Goal: Find specific page/section: Find specific page/section

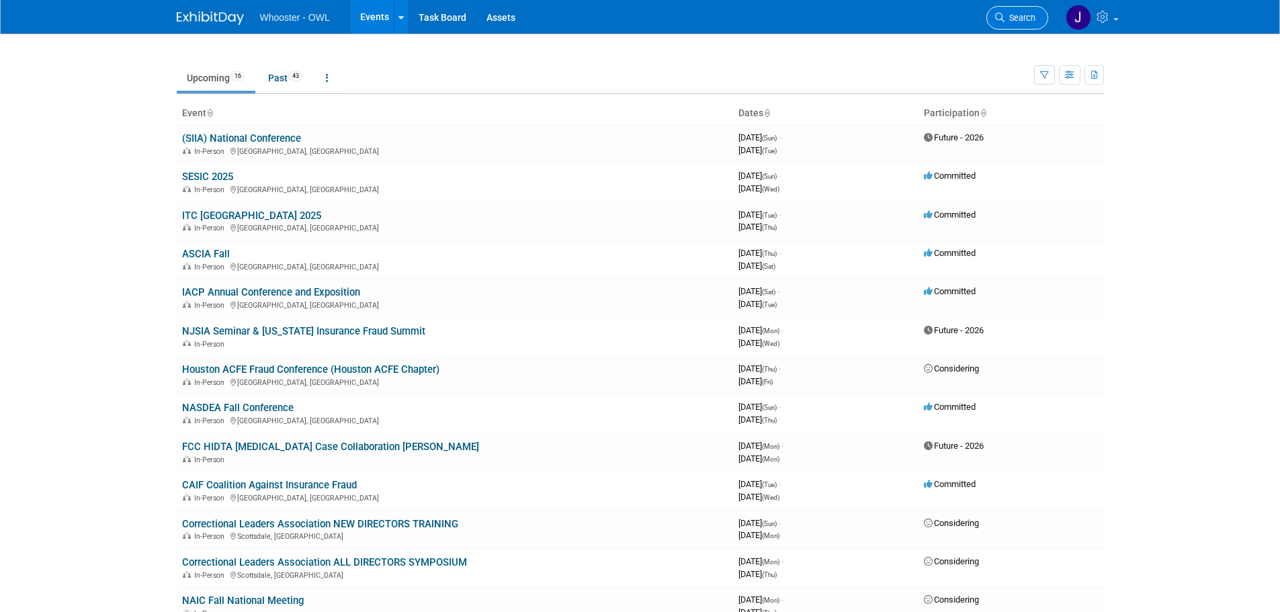
click at [1026, 23] on link "Search" at bounding box center [1017, 18] width 62 height 24
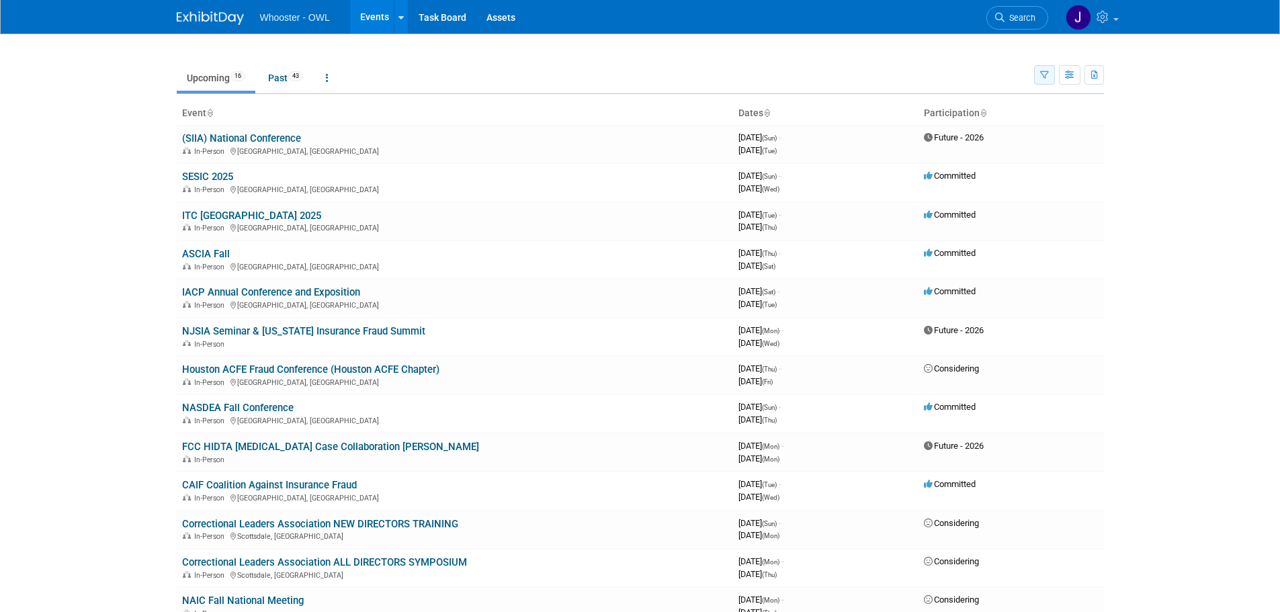
click at [1043, 74] on icon "button" at bounding box center [1044, 75] width 9 height 9
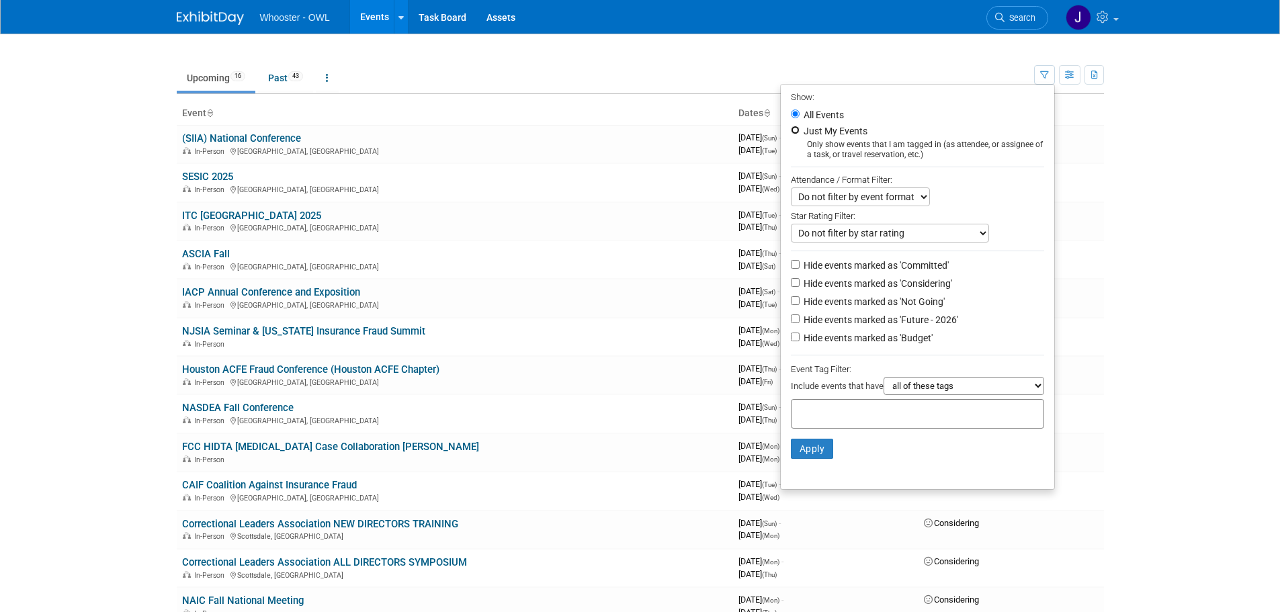
click at [791, 132] on input "Just My Events" at bounding box center [795, 130] width 9 height 9
radio input "true"
click at [803, 459] on button "Apply" at bounding box center [812, 449] width 43 height 20
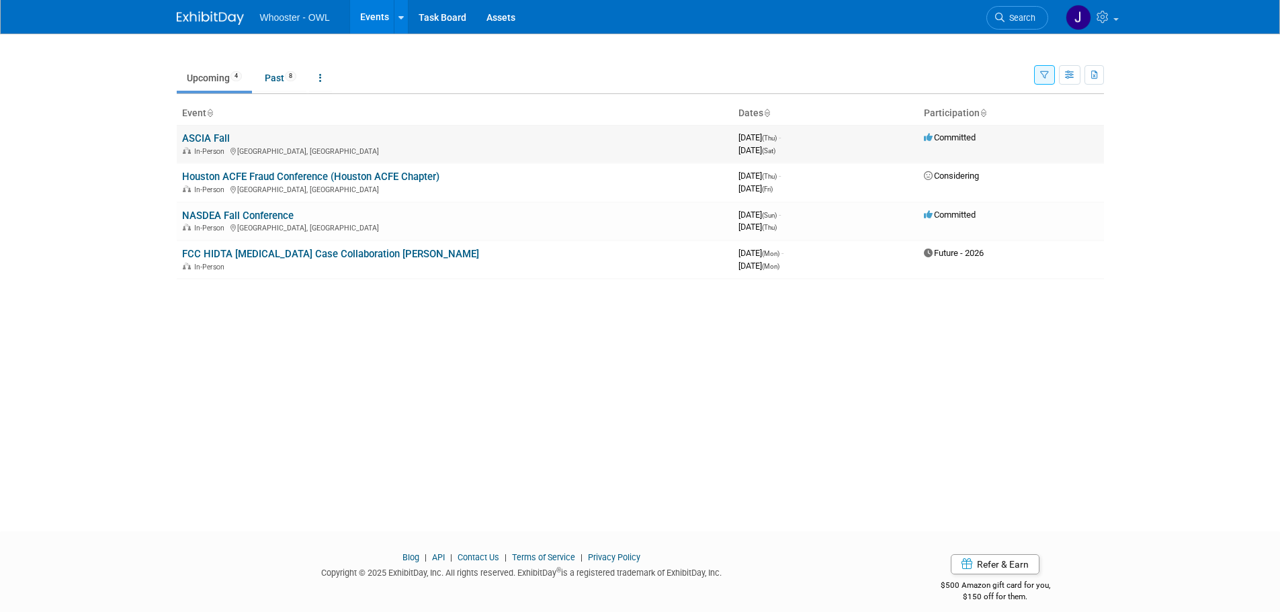
click at [321, 150] on div "In-Person [GEOGRAPHIC_DATA], [GEOGRAPHIC_DATA]" at bounding box center [454, 150] width 545 height 11
click at [214, 138] on link "ASCIA Fall" at bounding box center [206, 138] width 48 height 12
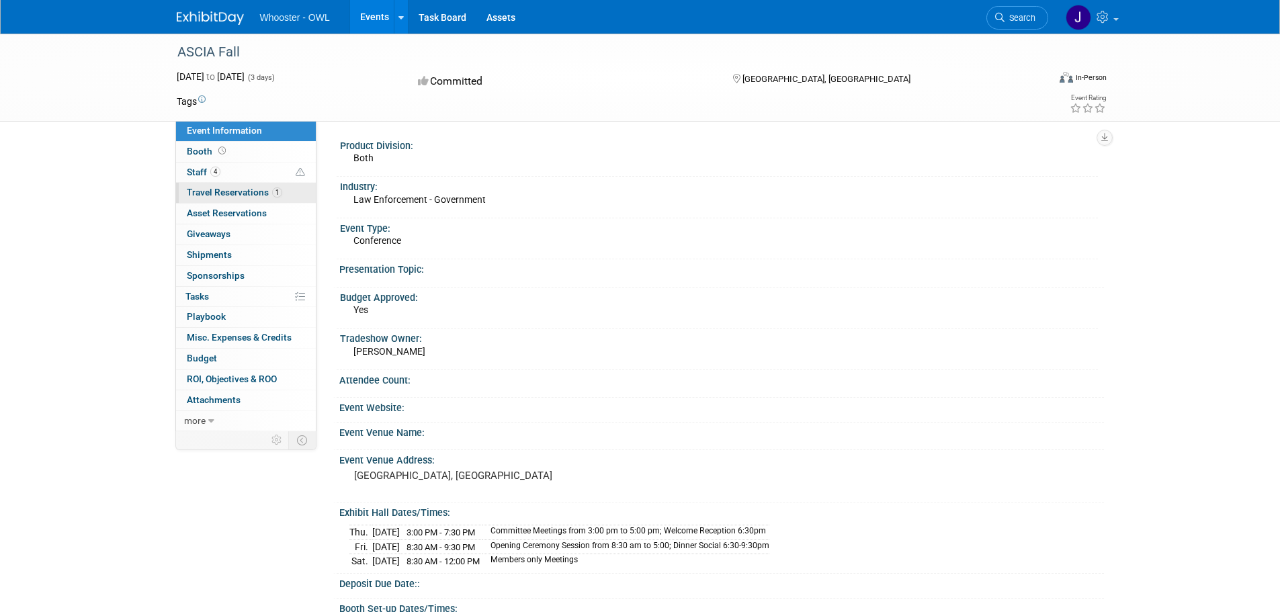
click at [226, 196] on span "Travel Reservations 1" at bounding box center [234, 192] width 95 height 11
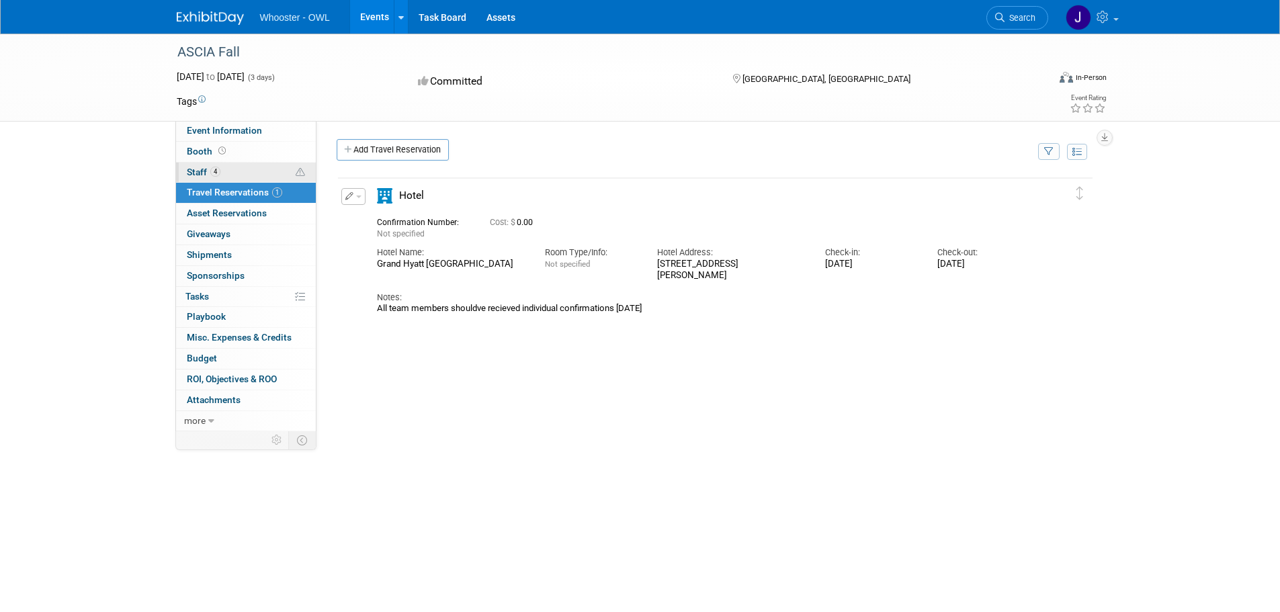
click at [211, 172] on span "4" at bounding box center [215, 172] width 10 height 10
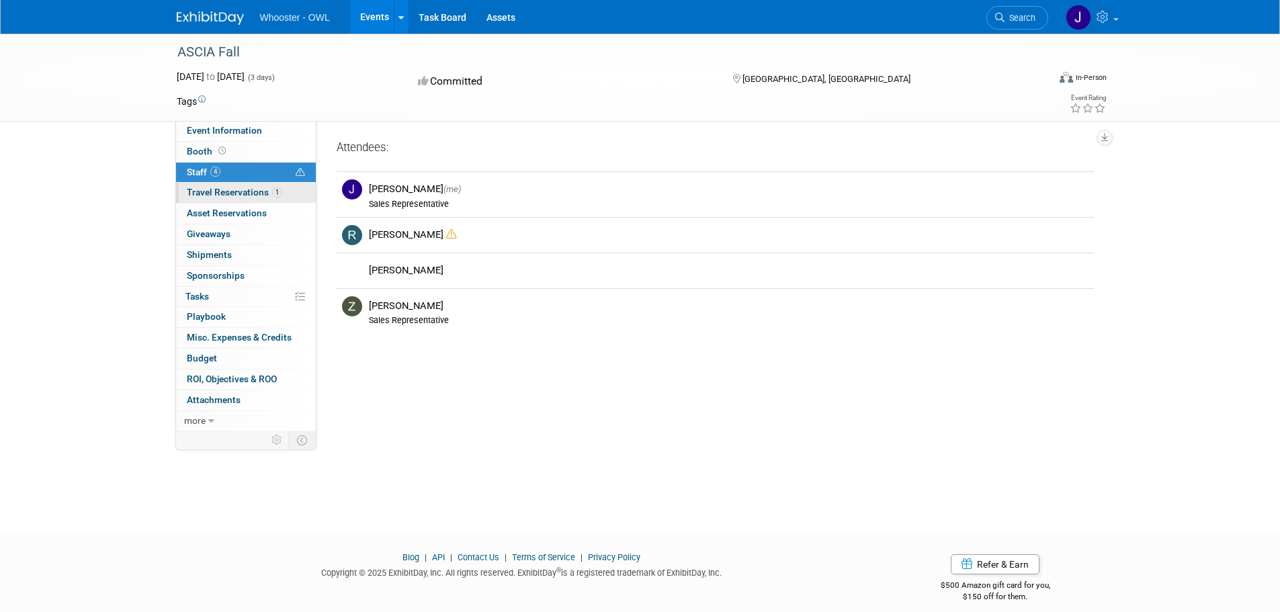
click at [253, 197] on link "1 Travel Reservations 1" at bounding box center [246, 193] width 140 height 20
